Goal: Complete application form: Complete application form

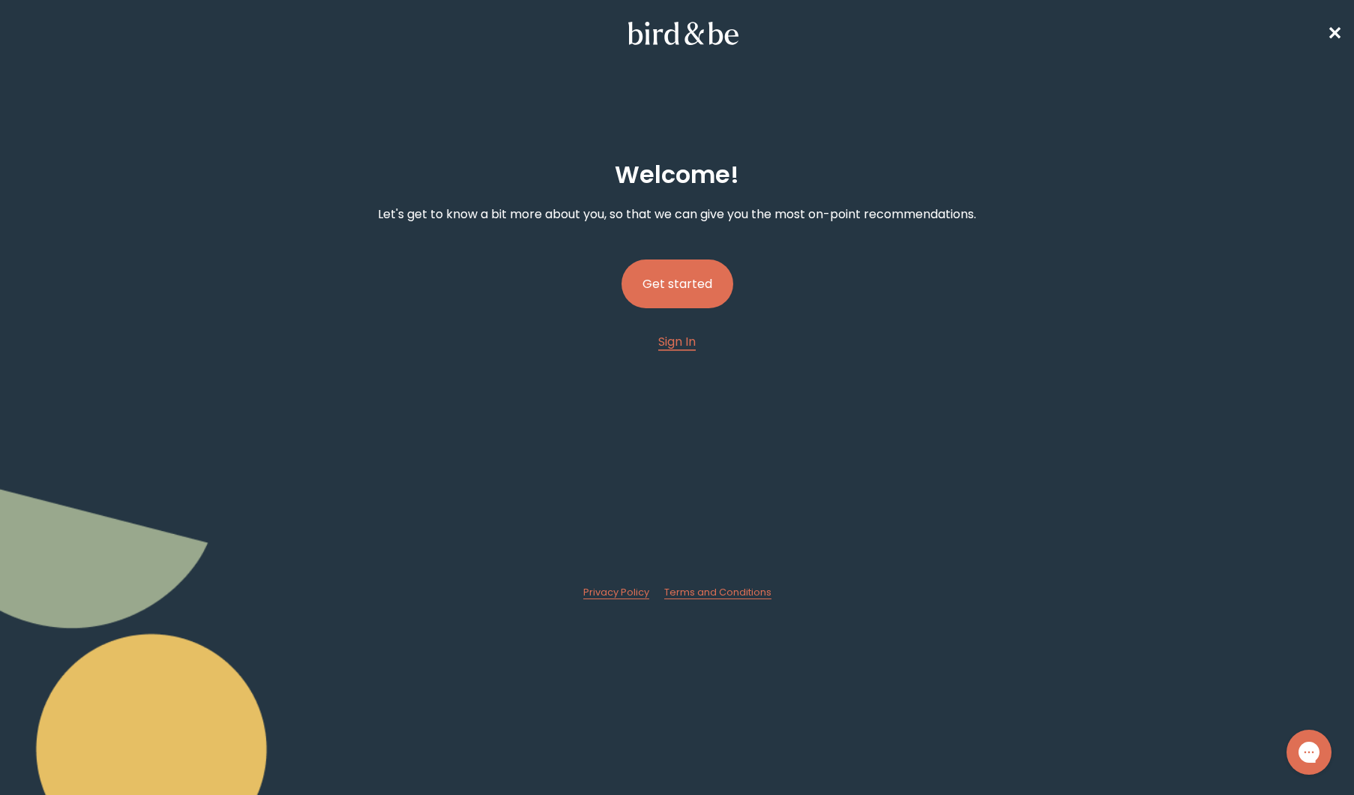
click at [687, 272] on button "Get started" at bounding box center [678, 283] width 112 height 49
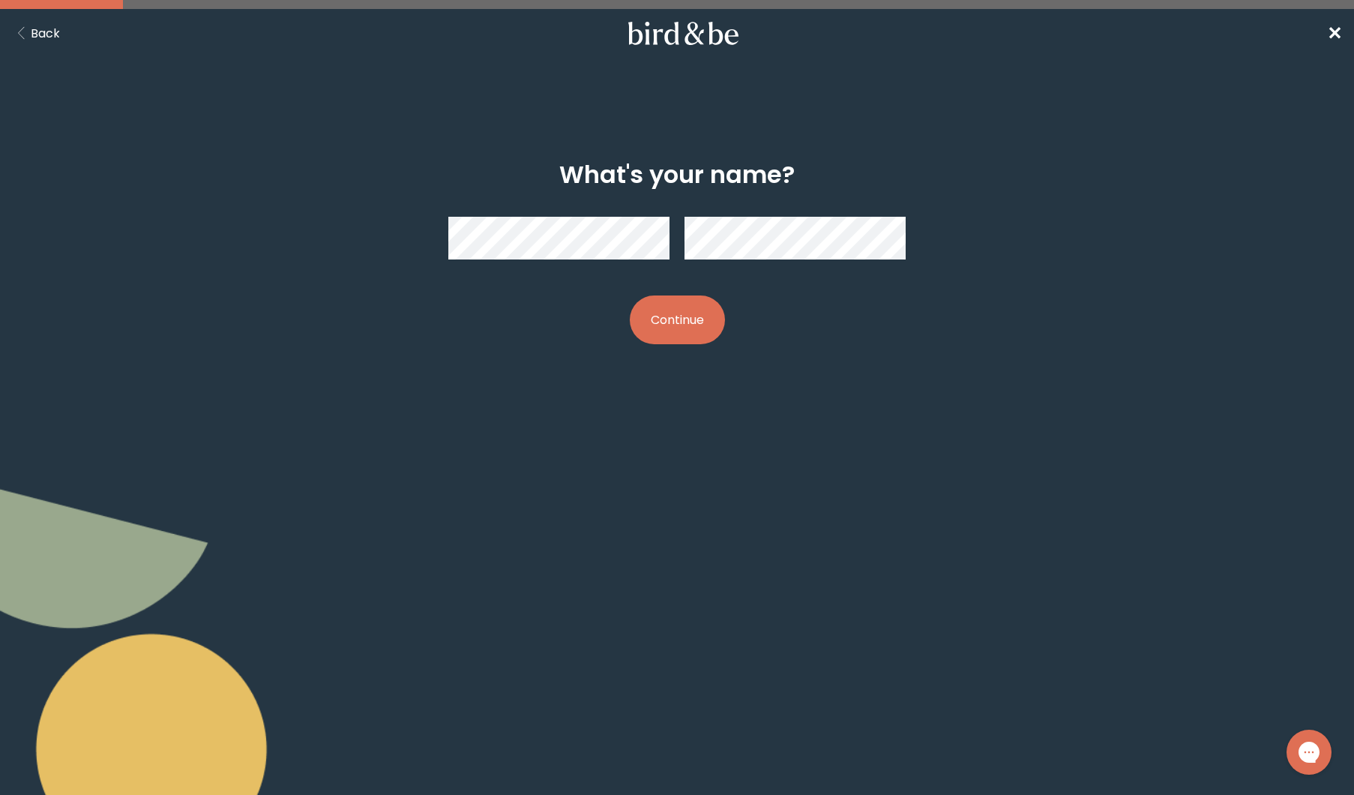
click at [544, 262] on div at bounding box center [676, 238] width 457 height 67
click at [688, 330] on button "Continue" at bounding box center [677, 319] width 95 height 49
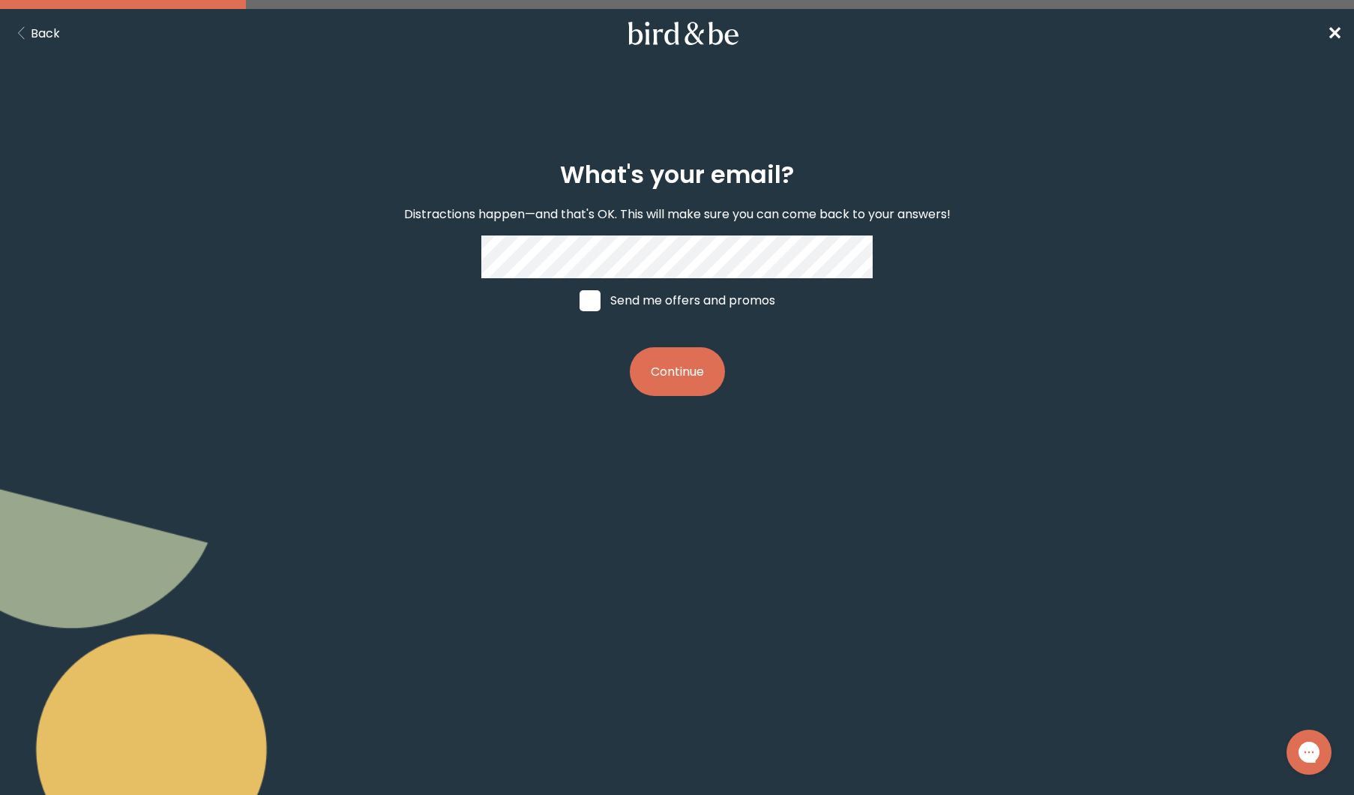
click at [696, 359] on button "Continue" at bounding box center [677, 371] width 95 height 49
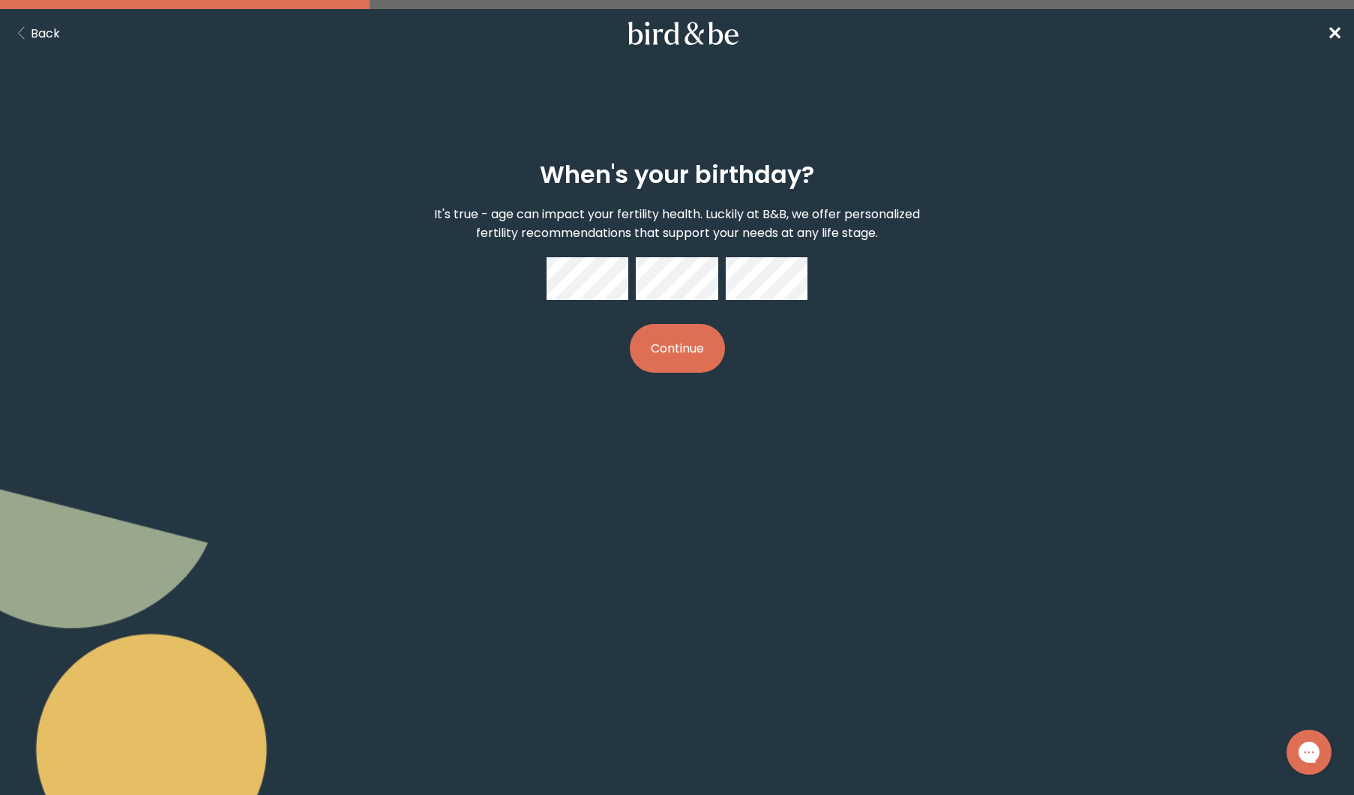
click at [691, 345] on button "Continue" at bounding box center [677, 348] width 95 height 49
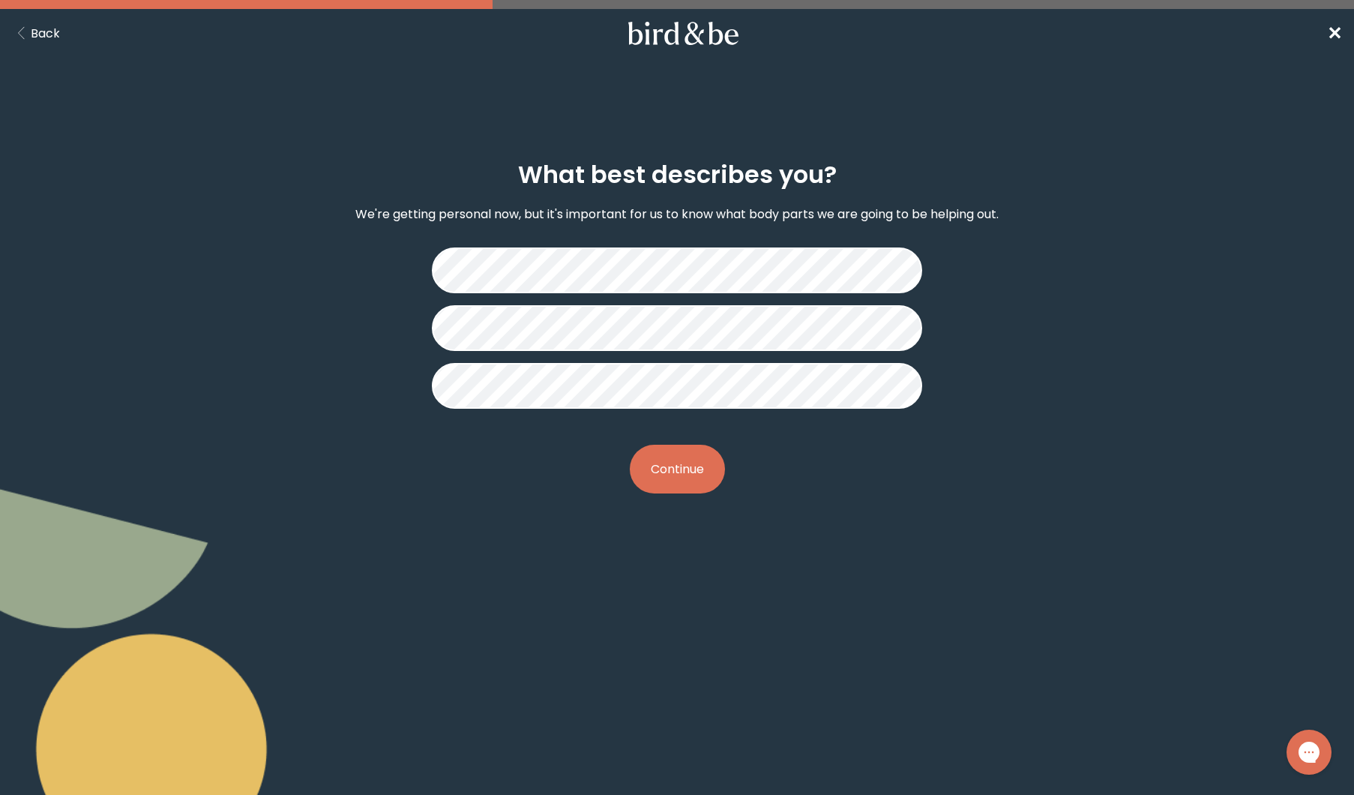
click at [682, 468] on button "Continue" at bounding box center [677, 469] width 95 height 49
click at [657, 475] on button "Continue" at bounding box center [677, 469] width 95 height 49
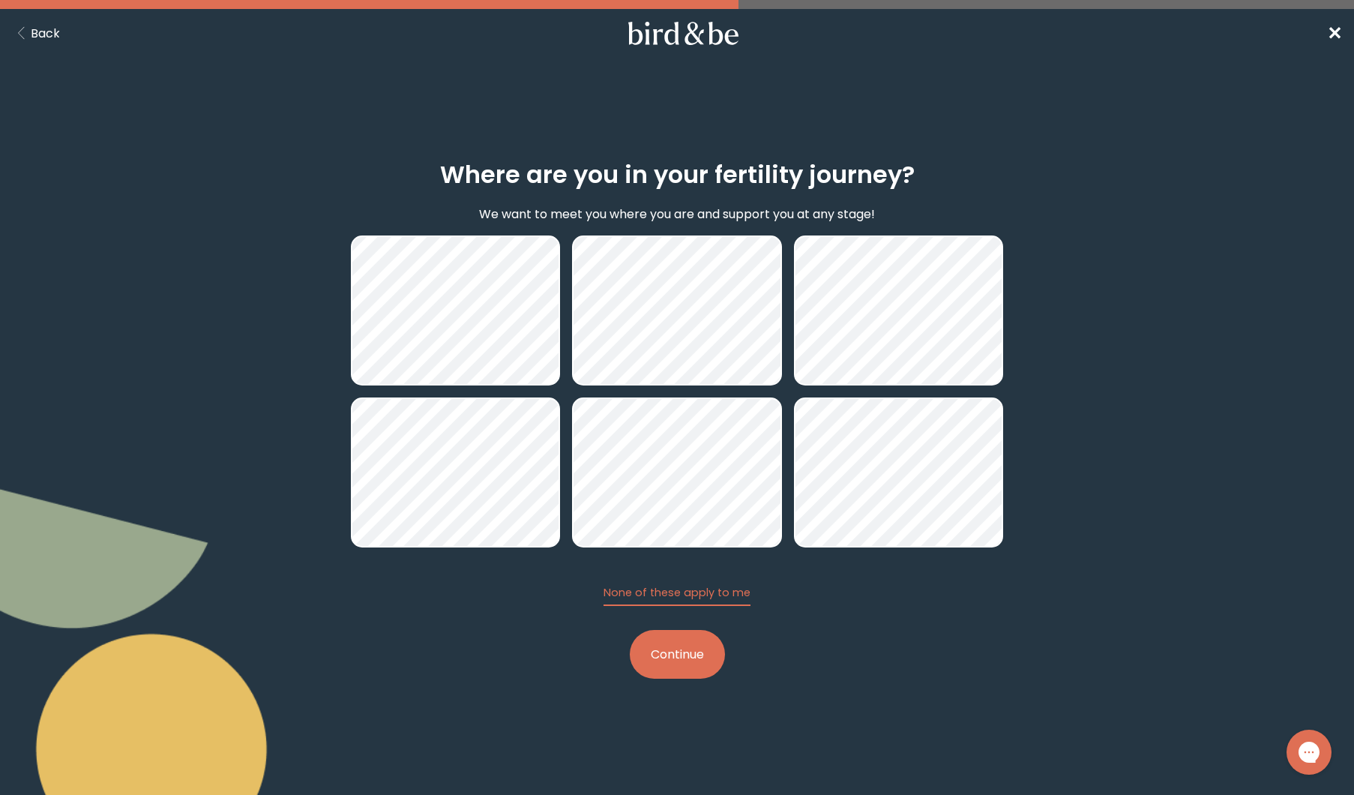
click at [673, 646] on button "Continue" at bounding box center [677, 654] width 95 height 49
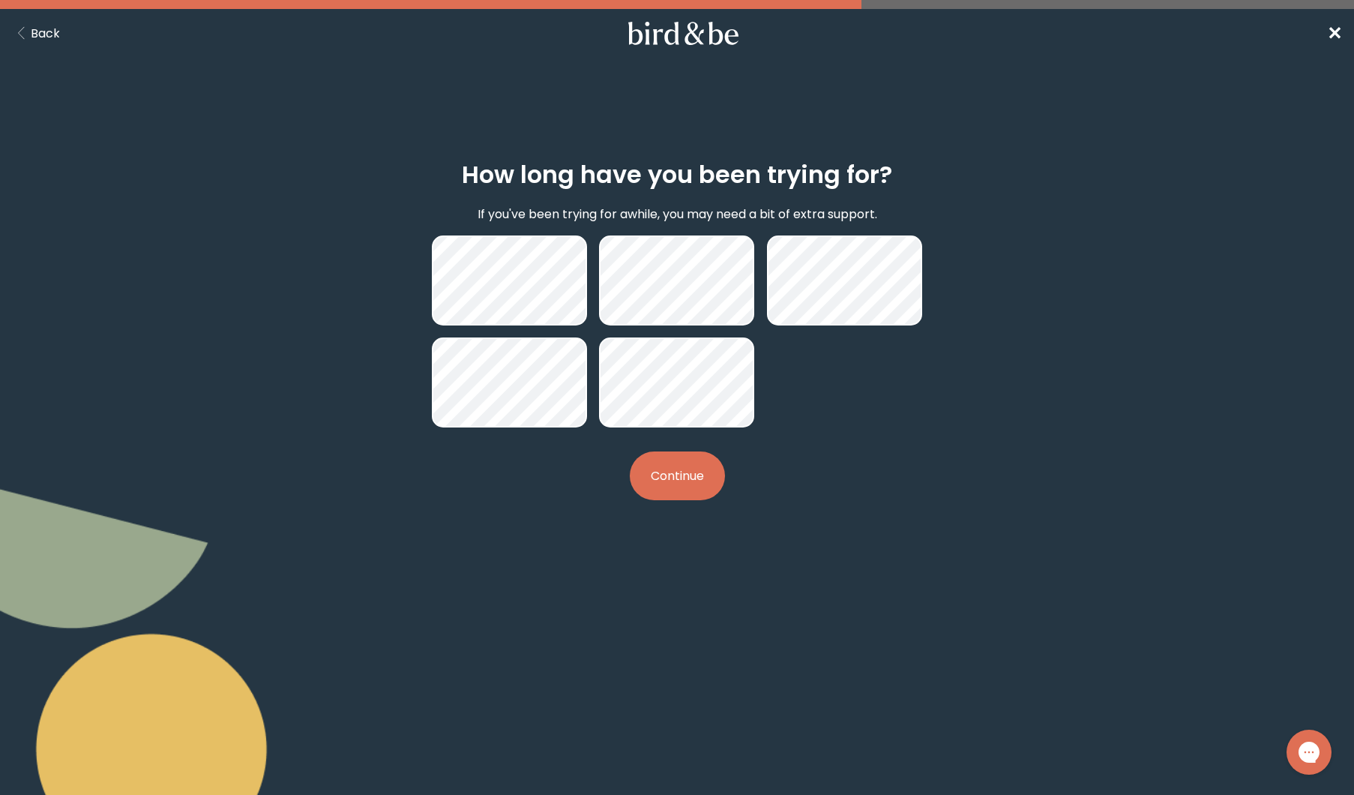
click at [683, 459] on button "Continue" at bounding box center [677, 475] width 95 height 49
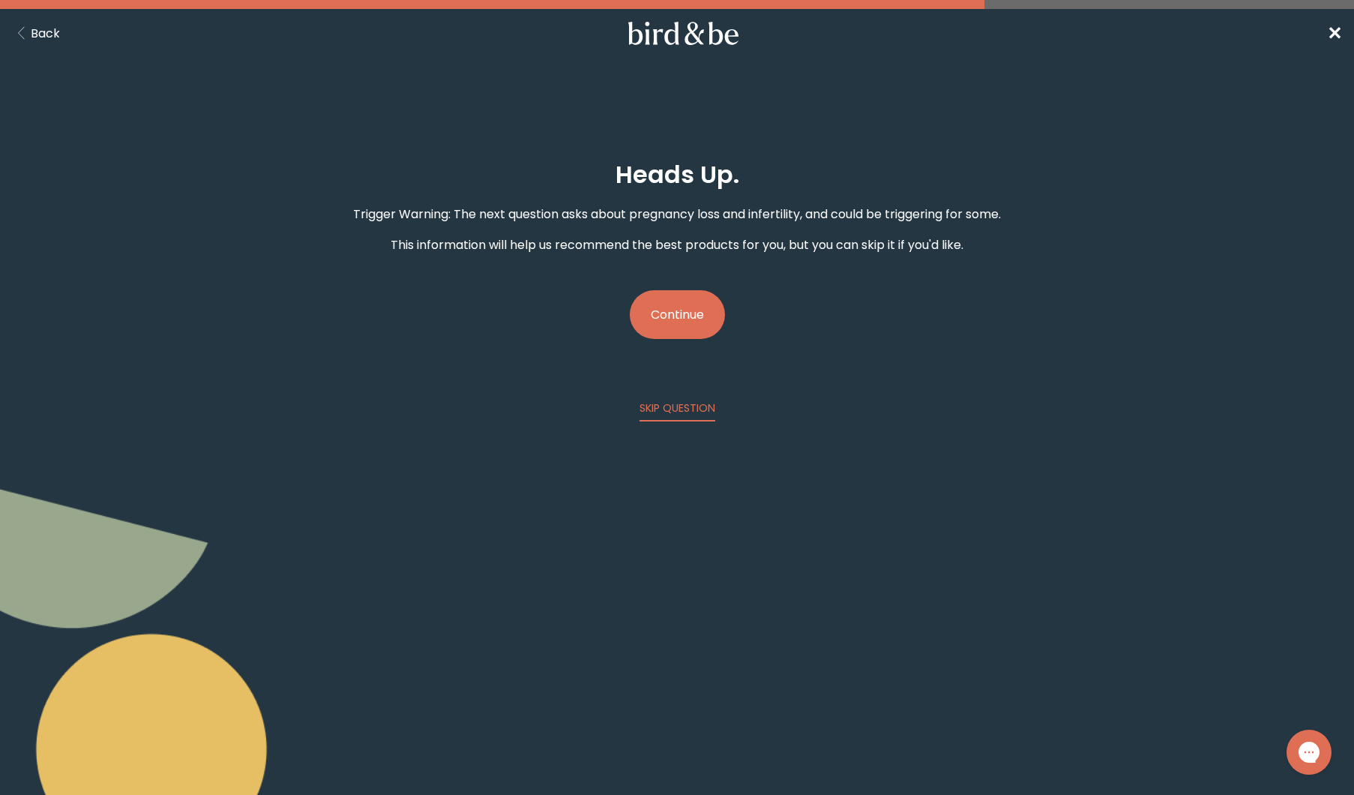
click at [669, 339] on button "Continue" at bounding box center [677, 314] width 95 height 49
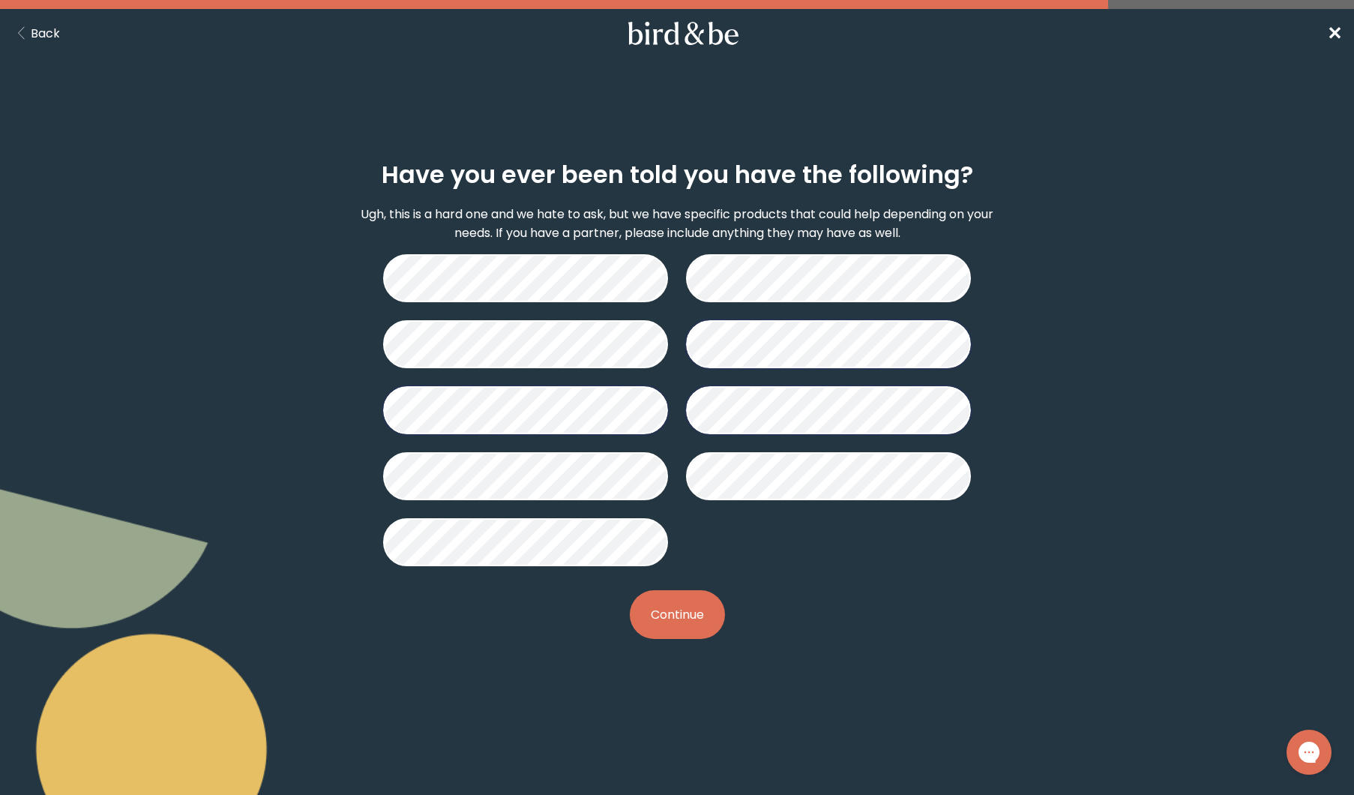
click at [678, 604] on button "Continue" at bounding box center [677, 614] width 95 height 49
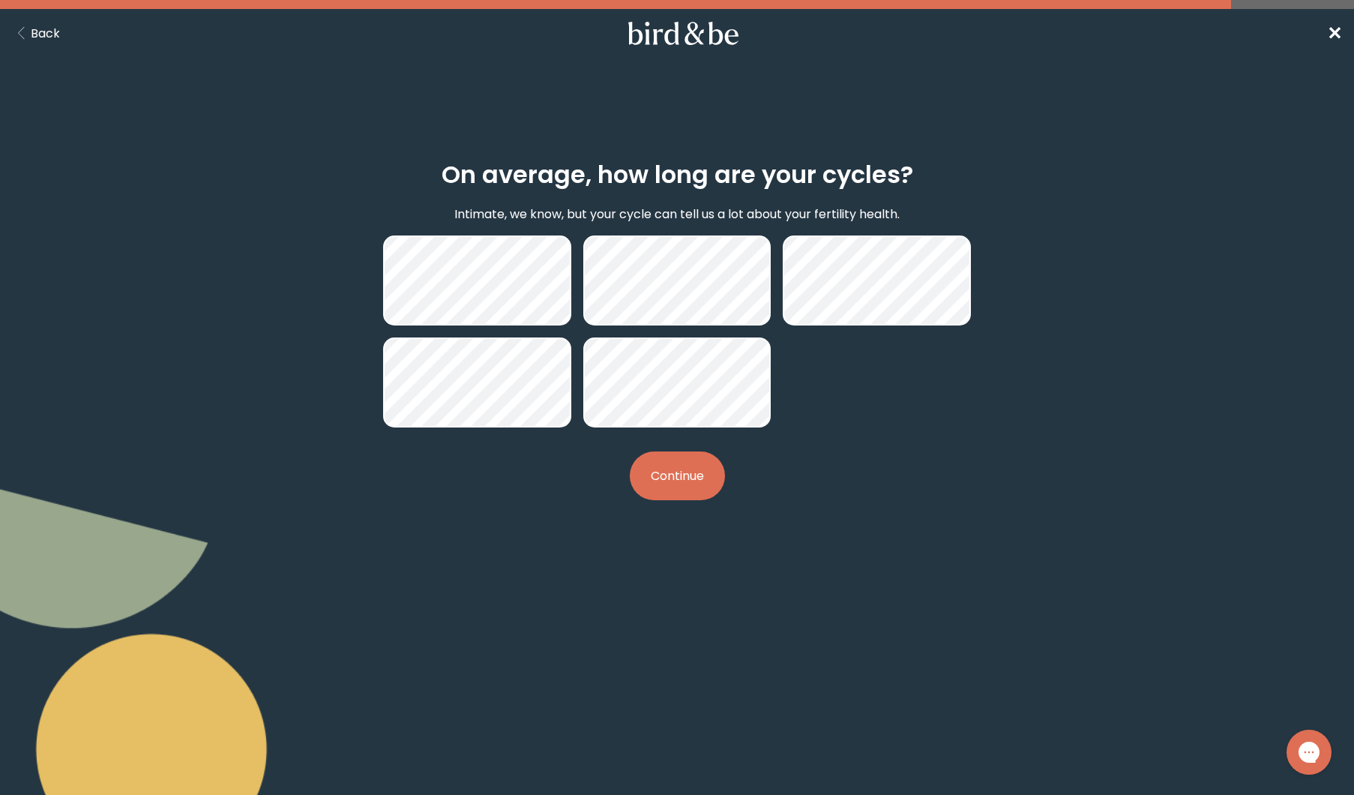
click at [668, 474] on button "Continue" at bounding box center [677, 475] width 95 height 49
